Goal: Task Accomplishment & Management: Use online tool/utility

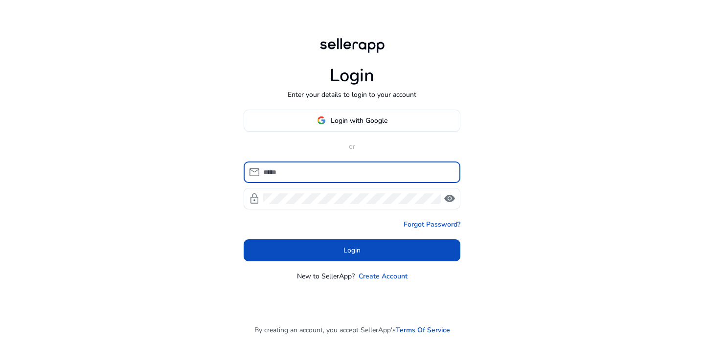
type input "**********"
click at [352, 250] on button "Login" at bounding box center [352, 250] width 217 height 22
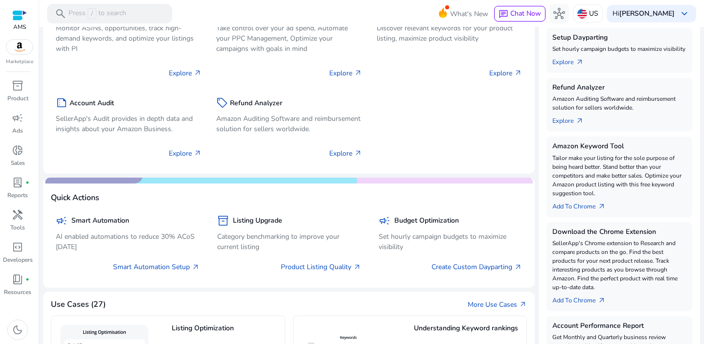
scroll to position [98, 0]
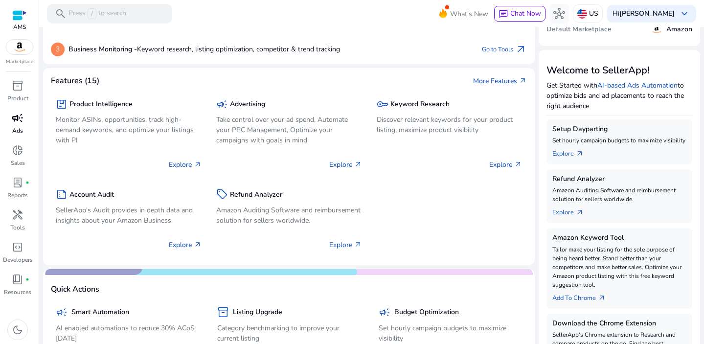
click at [15, 120] on span "campaign" at bounding box center [18, 118] width 12 height 12
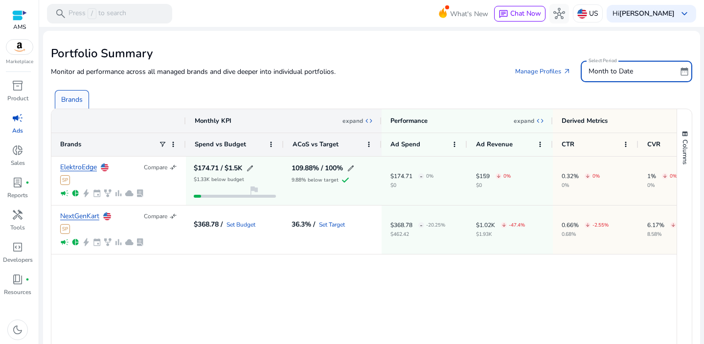
click at [662, 74] on div "Month to Date" at bounding box center [632, 71] width 88 height 11
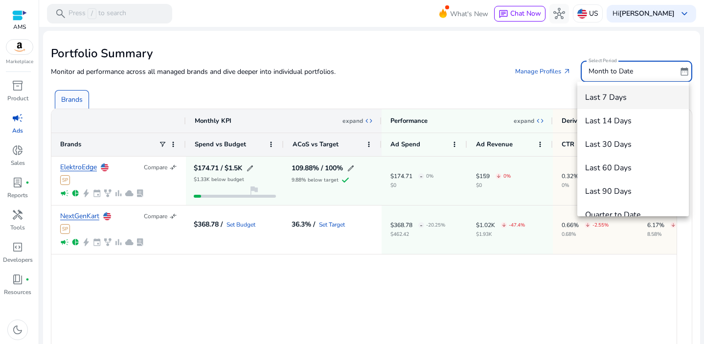
click at [616, 99] on span "Last 7 Days" at bounding box center [633, 97] width 96 height 11
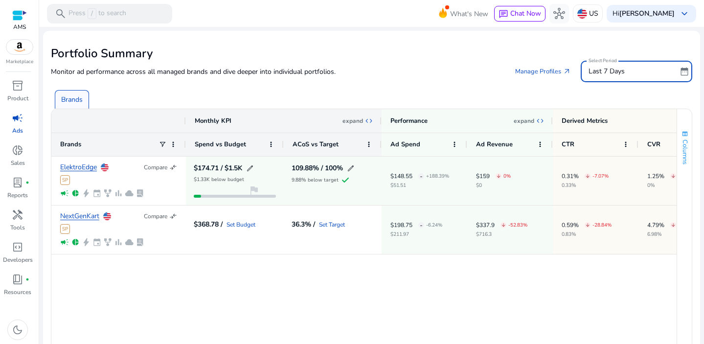
click at [681, 135] on span "button" at bounding box center [685, 134] width 8 height 8
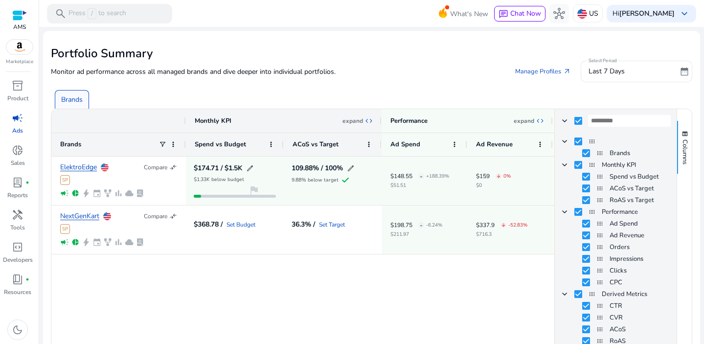
scroll to position [73, 0]
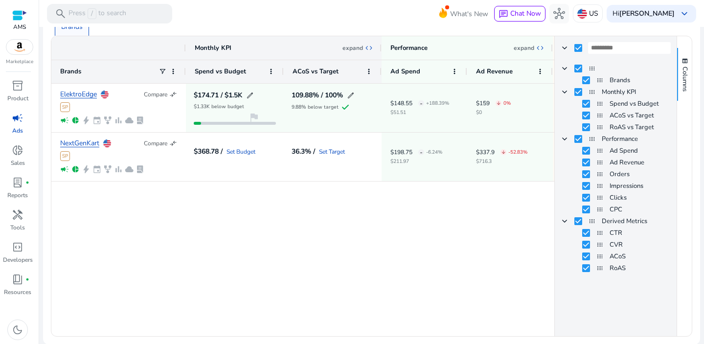
click at [399, 247] on div "ElektroEdge Compare compare_arrows SP campaign pie_chart bolt event family_hist…" at bounding box center [302, 208] width 503 height 249
click at [681, 69] on span "Columns" at bounding box center [684, 79] width 9 height 25
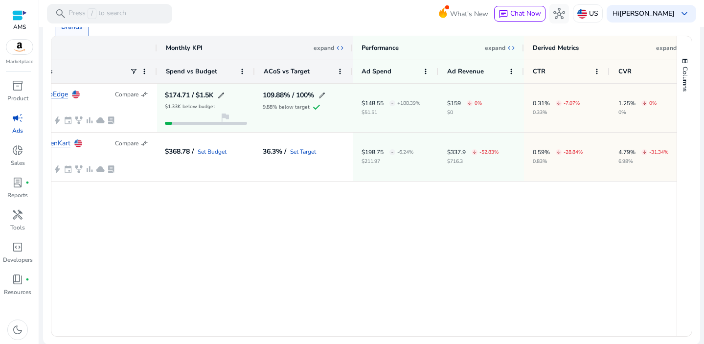
scroll to position [0, 51]
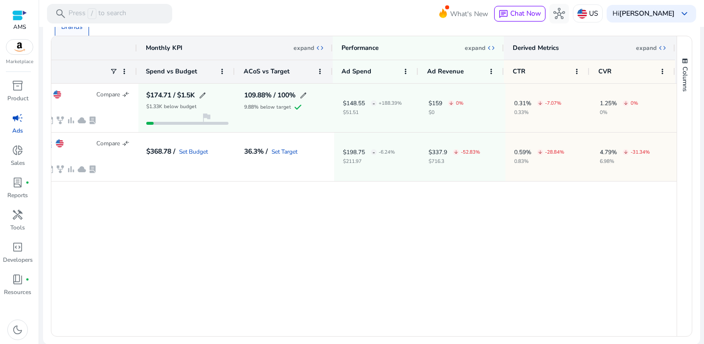
click at [661, 49] on span "expand_all" at bounding box center [662, 48] width 8 height 8
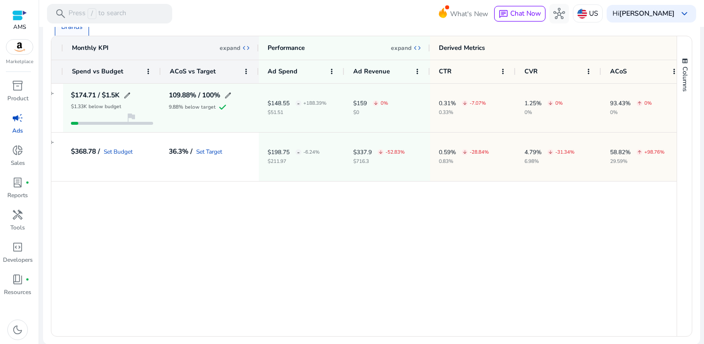
scroll to position [0, 43]
